Goal: Ask a question

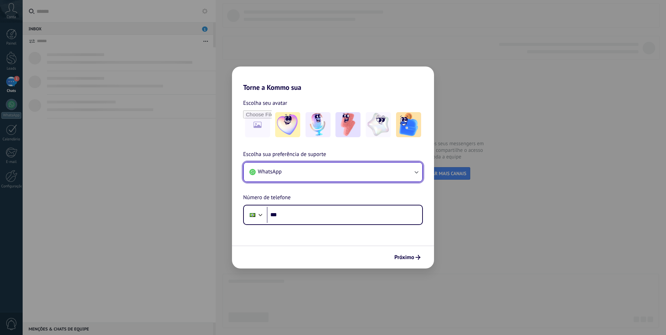
click at [361, 169] on button "WhatsApp" at bounding box center [333, 172] width 178 height 19
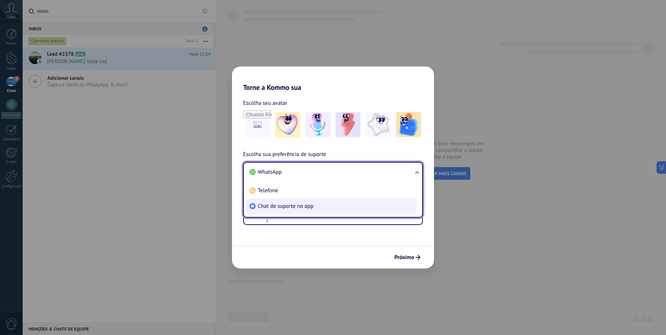
click at [334, 201] on li "Chat de suporte no app" at bounding box center [331, 206] width 170 height 16
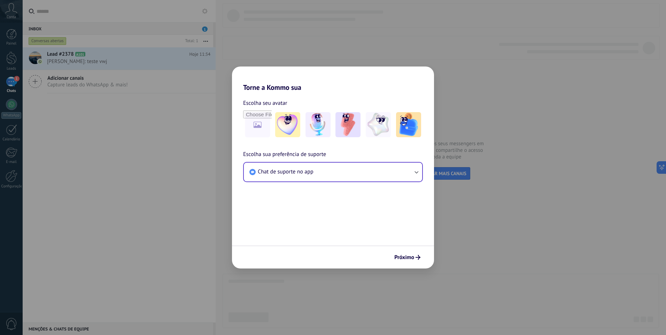
click at [393, 257] on button "Próximo" at bounding box center [407, 257] width 32 height 12
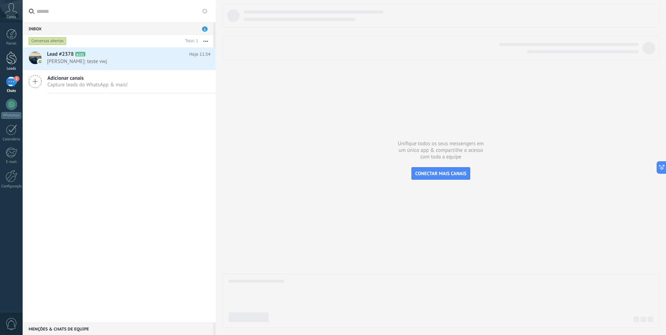
click at [8, 57] on div at bounding box center [11, 58] width 10 height 13
